Goal: Task Accomplishment & Management: Use online tool/utility

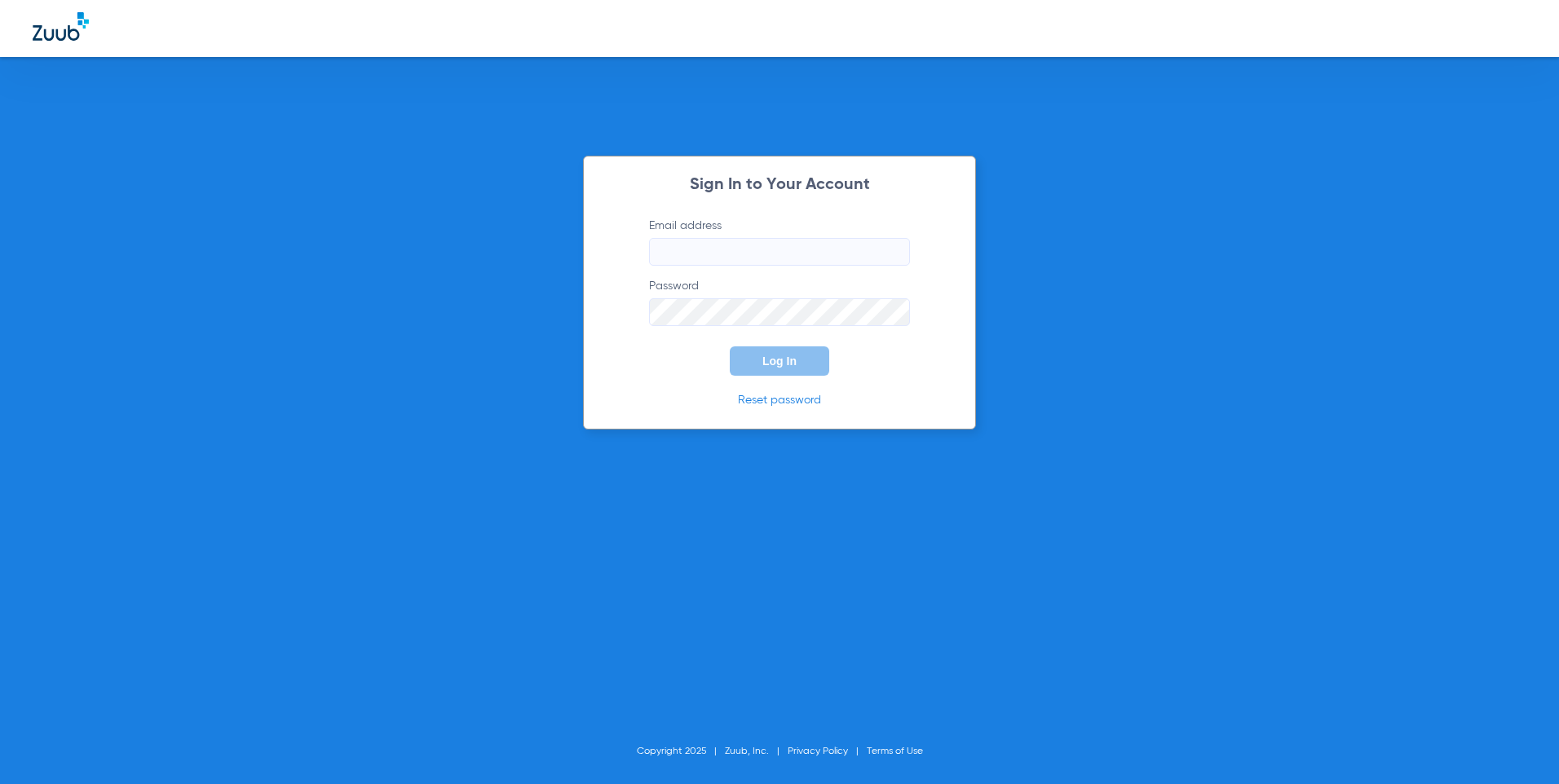
type input "[EMAIL_ADDRESS][DOMAIN_NAME]"
click at [779, 361] on span "Log In" at bounding box center [780, 361] width 35 height 13
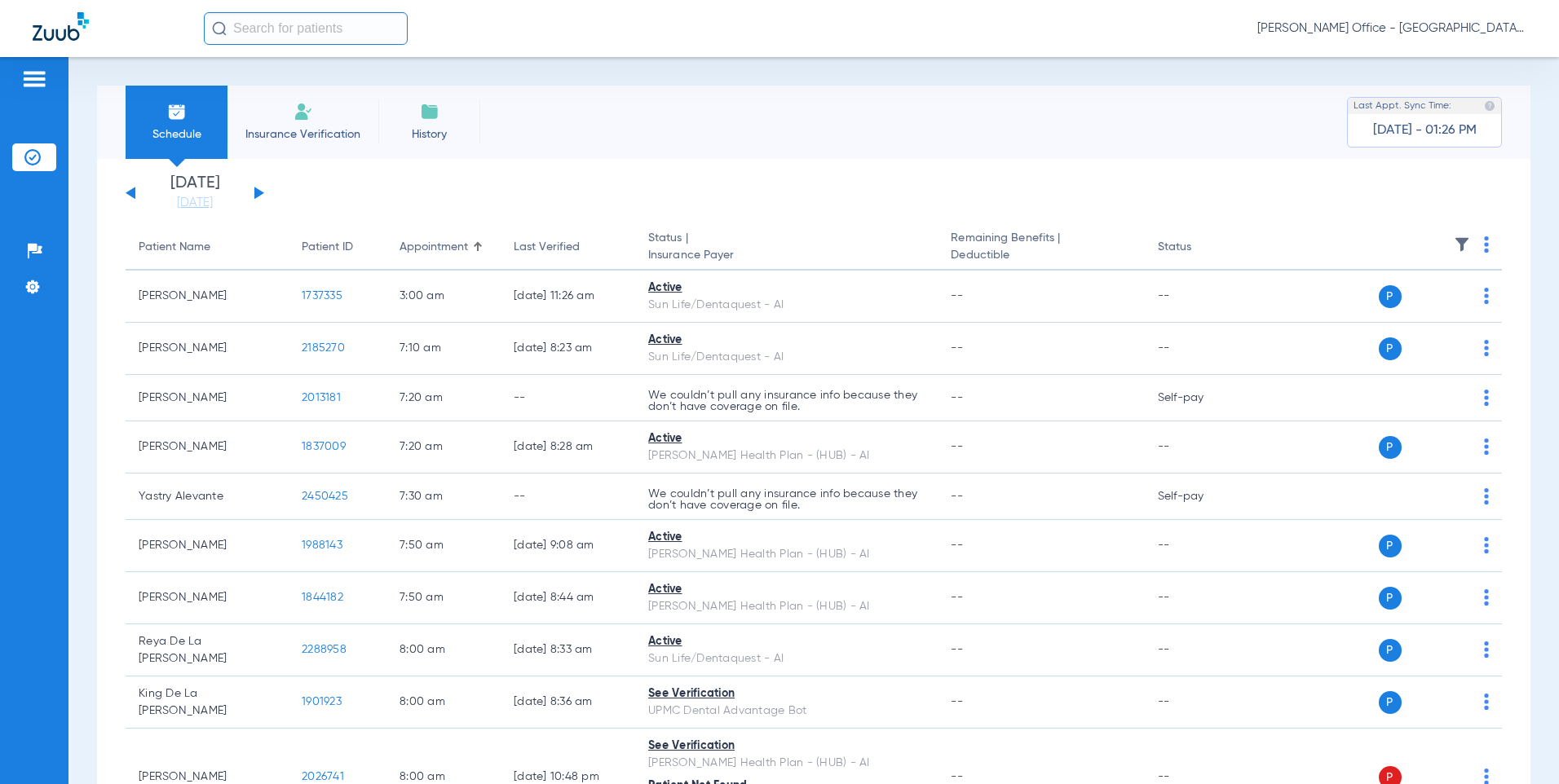
click at [260, 190] on div "[DATE] [DATE] [DATE] [DATE] [DATE] [DATE] [DATE] [DATE] [DATE] [DATE] [DATE] [D…" at bounding box center [195, 192] width 138 height 36
click at [259, 190] on button at bounding box center [259, 192] width 10 height 12
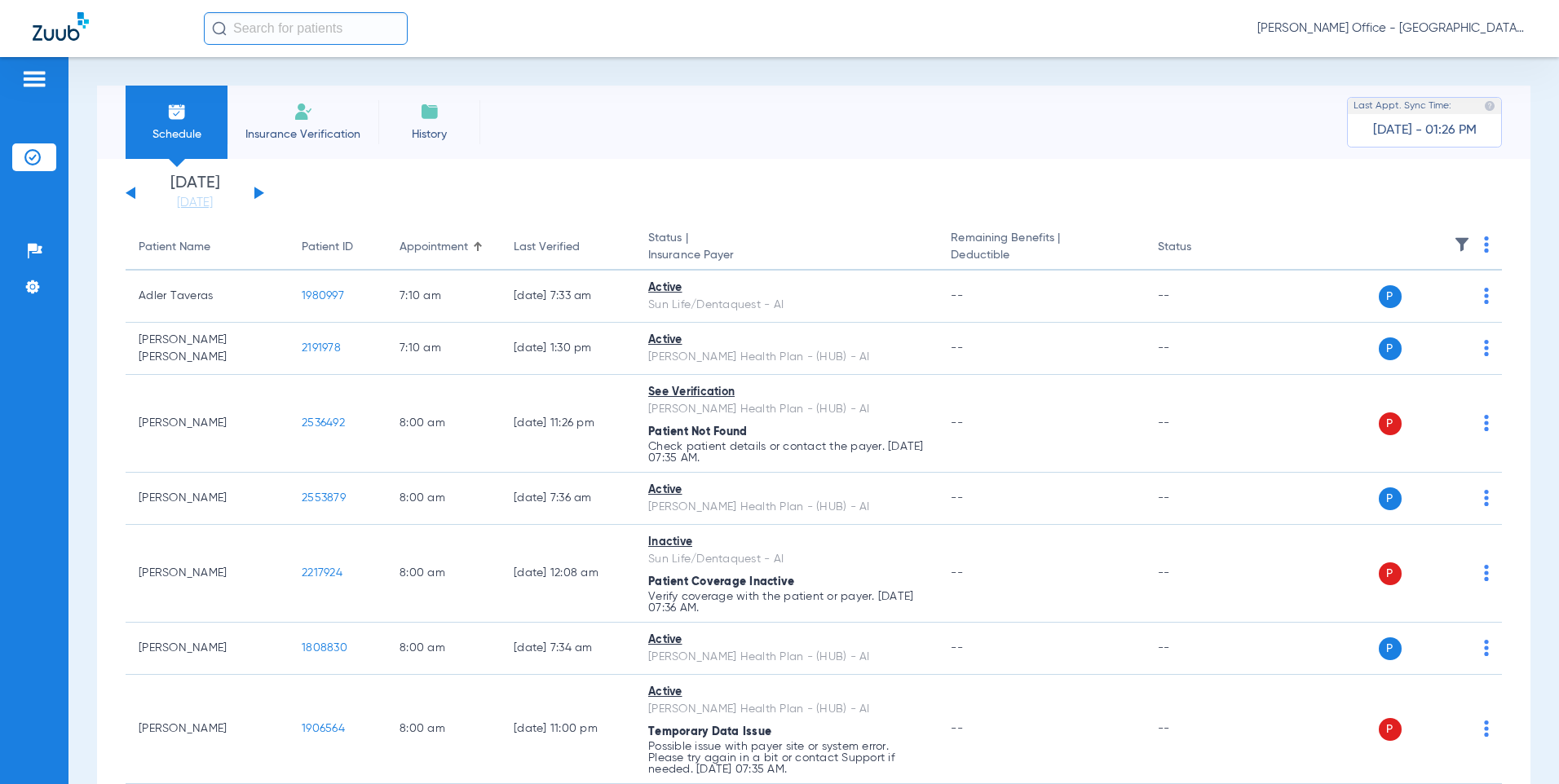
click at [1471, 242] on th at bounding box center [1378, 248] width 247 height 46
click at [1483, 243] on img at bounding box center [1485, 245] width 5 height 16
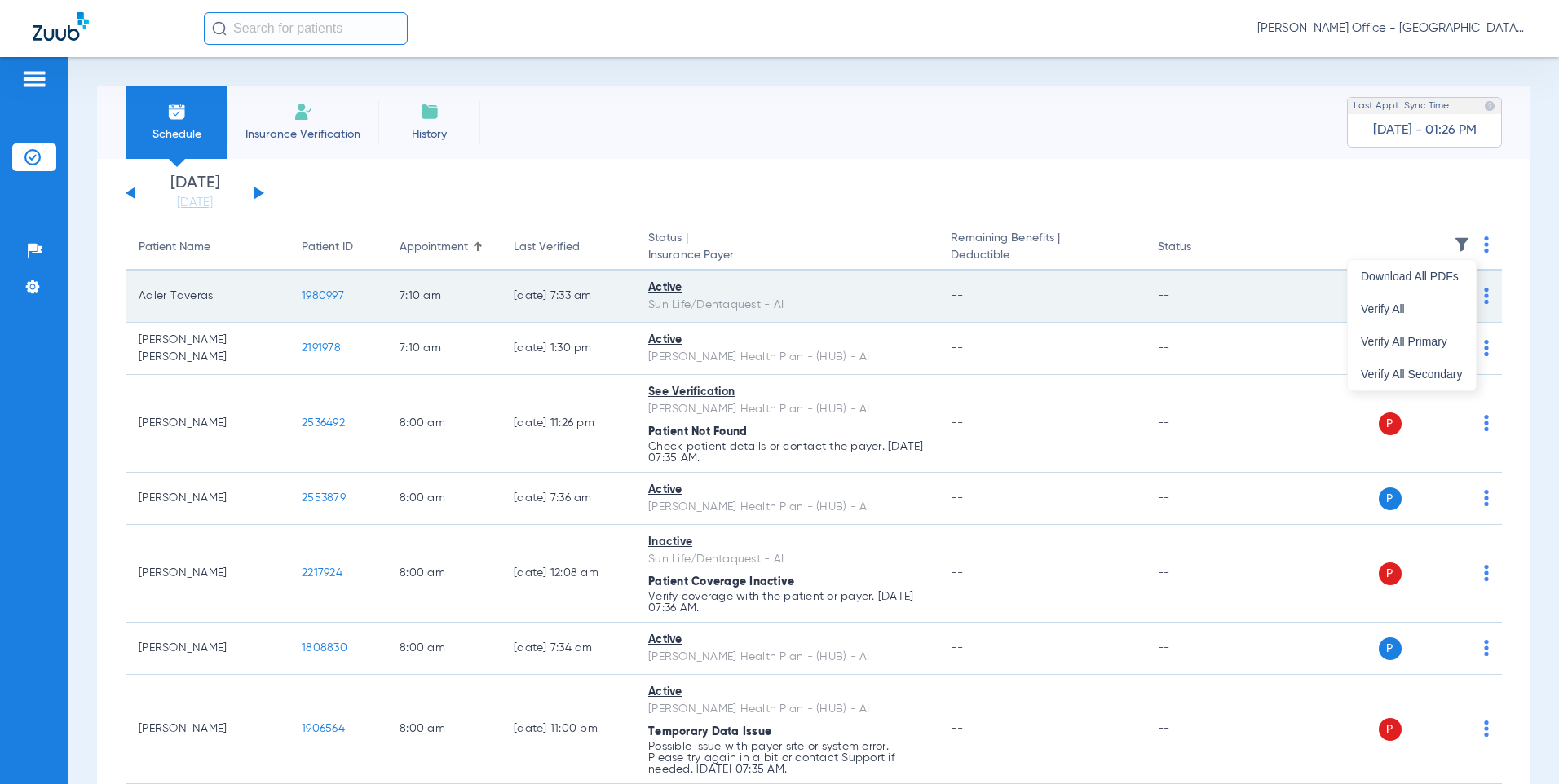
click at [1391, 304] on span "Verify All" at bounding box center [1411, 309] width 102 height 12
